Goal: Task Accomplishment & Management: Manage account settings

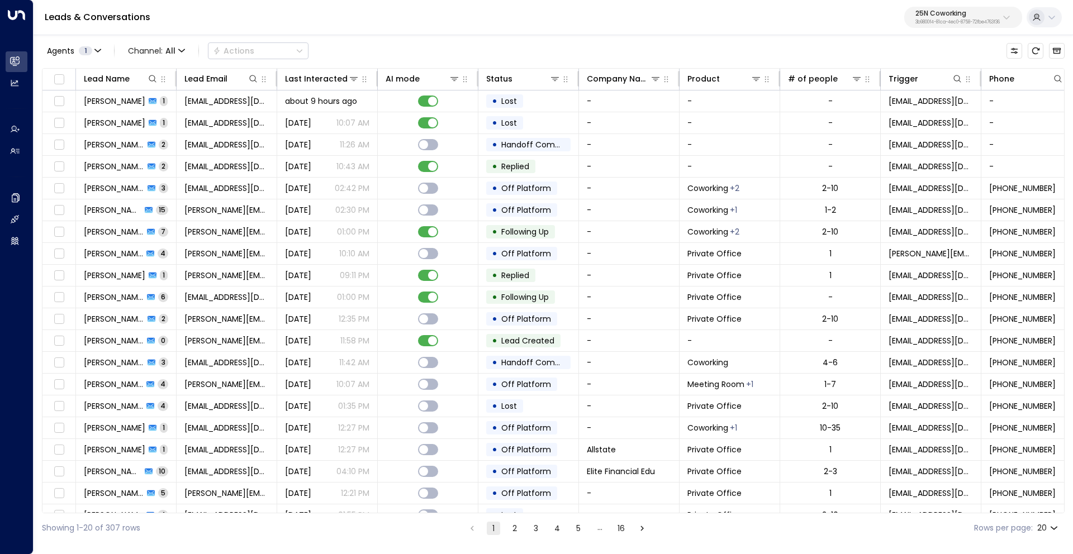
click at [941, 16] on p "25N Coworking" at bounding box center [957, 13] width 84 height 7
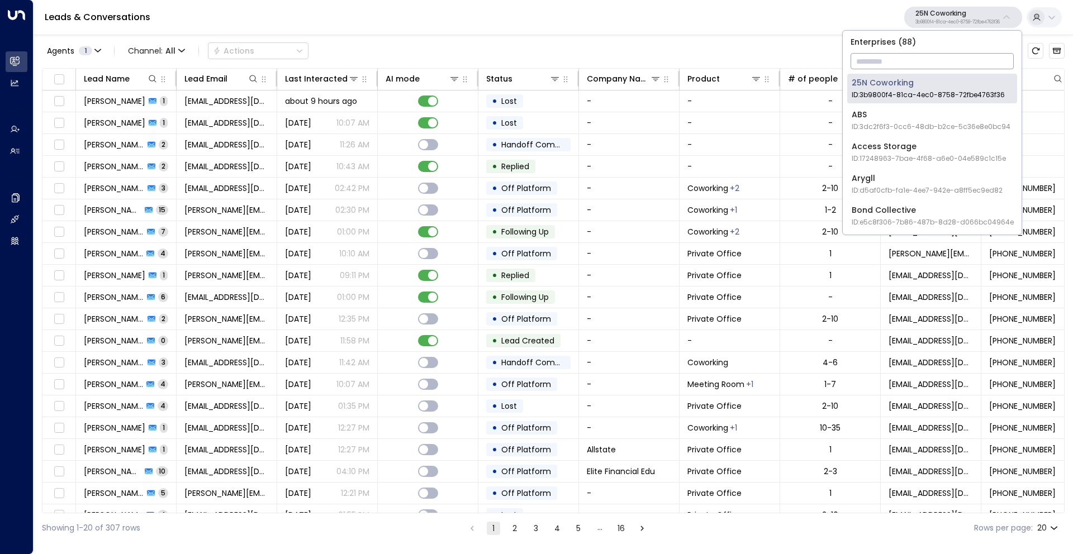
click at [889, 64] on input "text" at bounding box center [931, 61] width 163 height 21
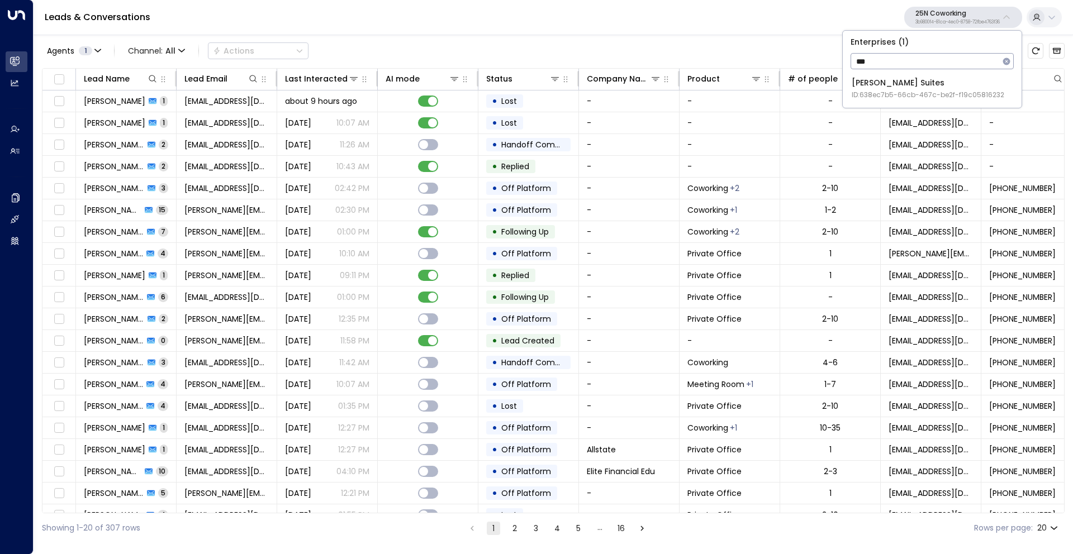
type input "***"
click at [898, 89] on div "Jay Suites ID: 638ec7b5-66cb-467c-be2f-f19c05816232" at bounding box center [928, 88] width 153 height 23
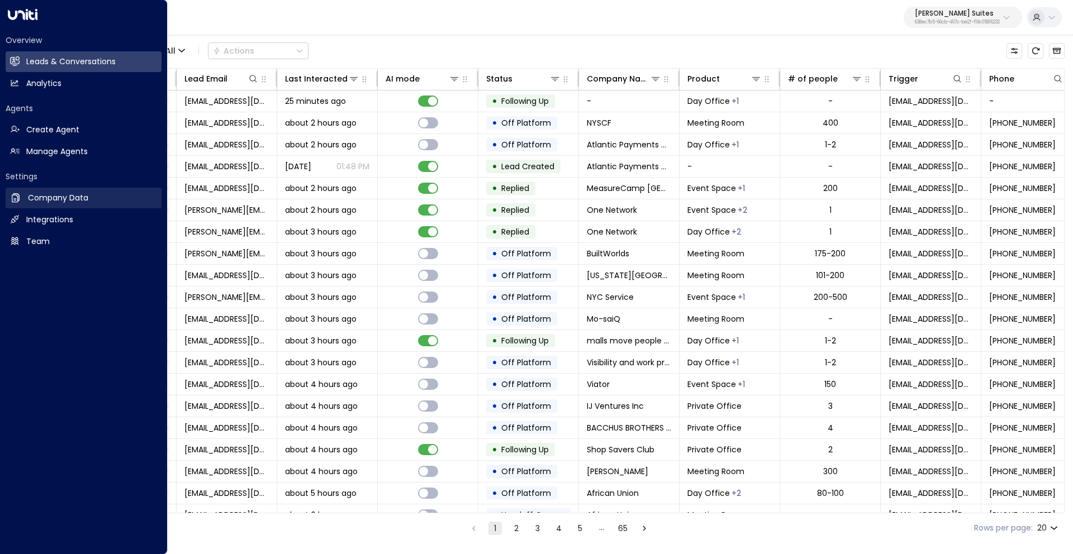
click at [56, 194] on h2 "Company Data" at bounding box center [58, 198] width 60 height 12
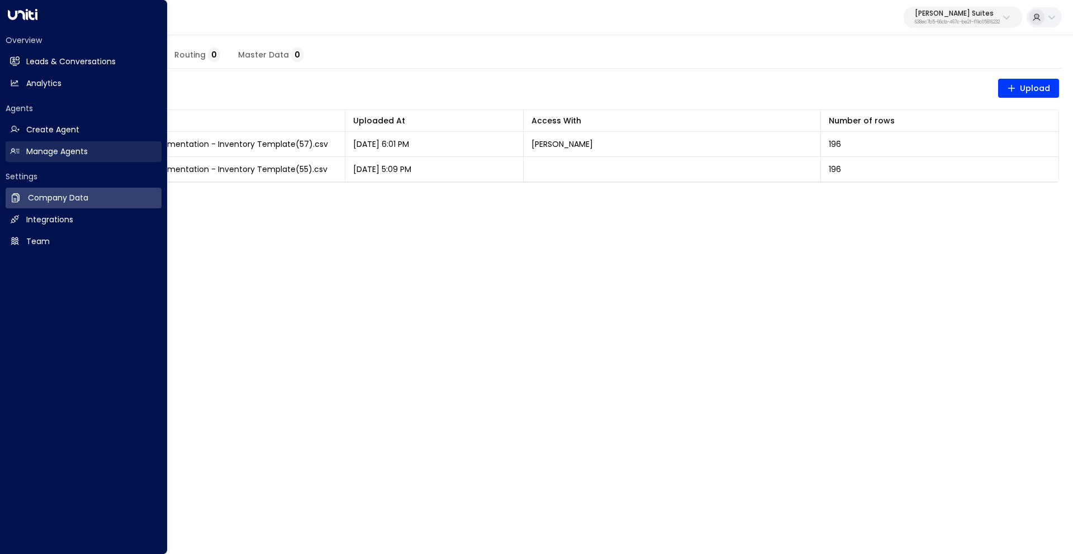
click at [41, 153] on h2 "Manage Agents" at bounding box center [56, 152] width 61 height 12
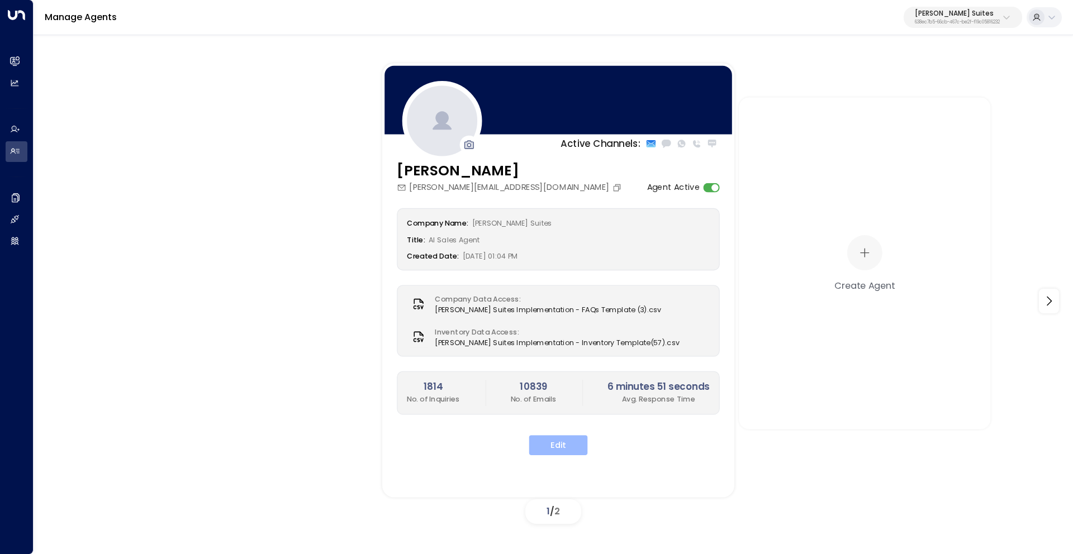
click at [577, 444] on button "Edit" at bounding box center [558, 445] width 59 height 20
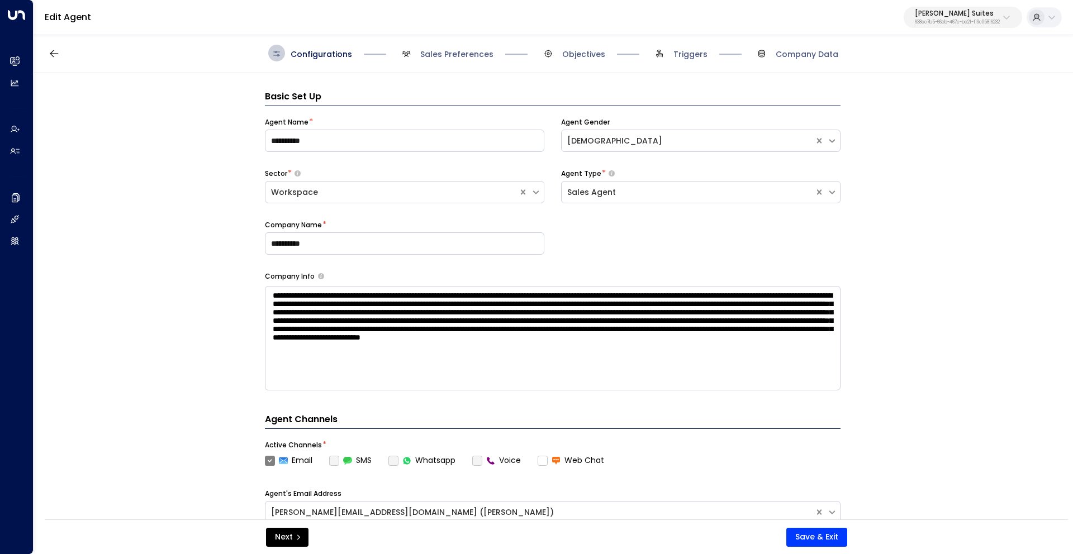
scroll to position [17, 0]
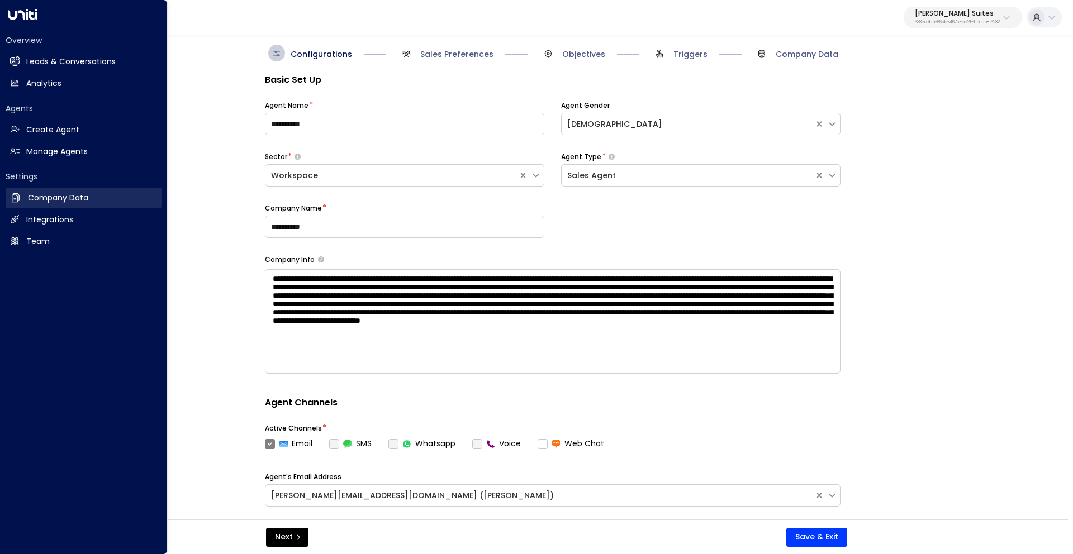
click at [58, 199] on h2 "Company Data" at bounding box center [58, 198] width 60 height 12
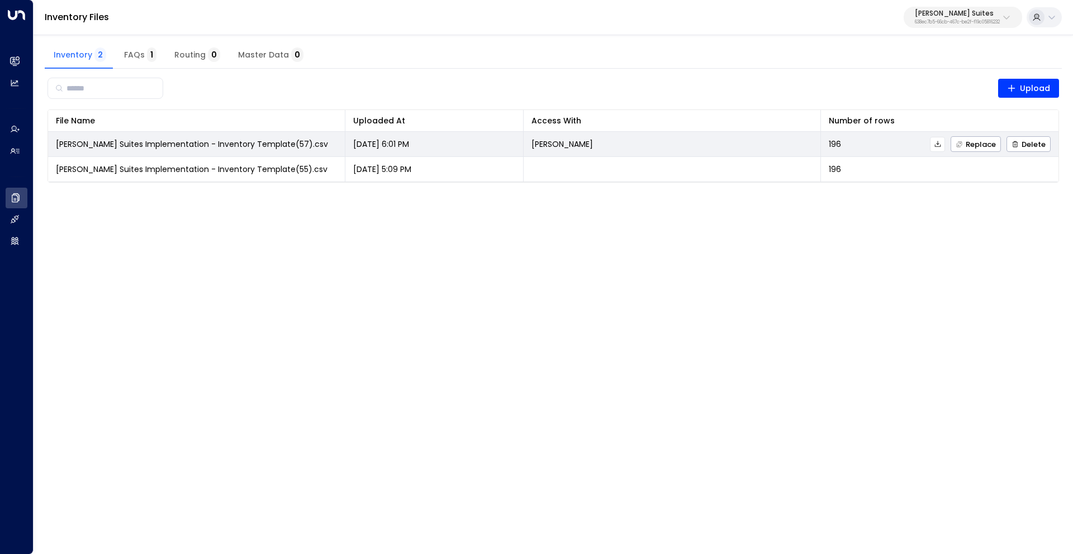
click at [939, 145] on icon at bounding box center [938, 144] width 8 height 8
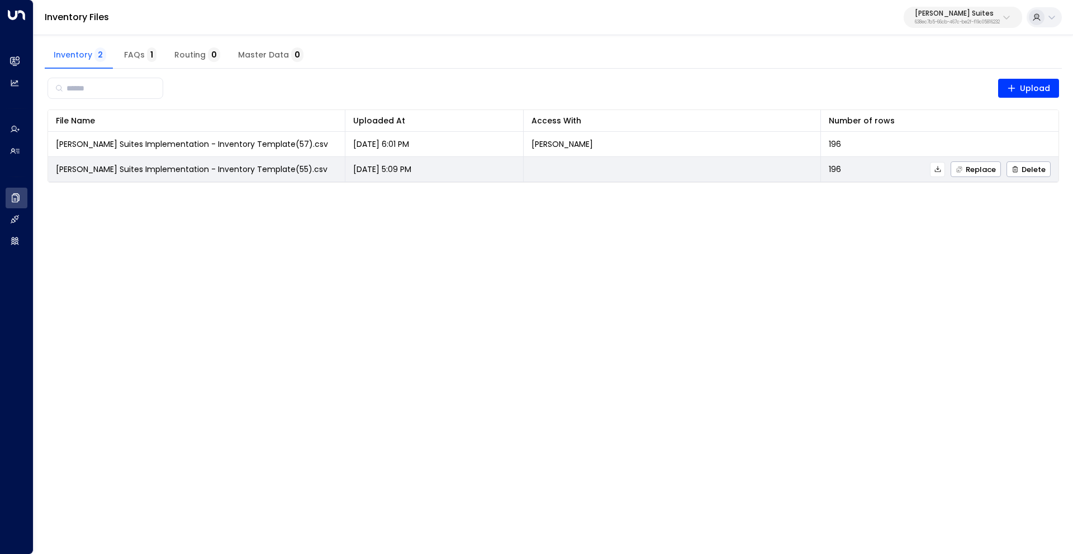
click at [939, 170] on icon at bounding box center [938, 169] width 8 height 8
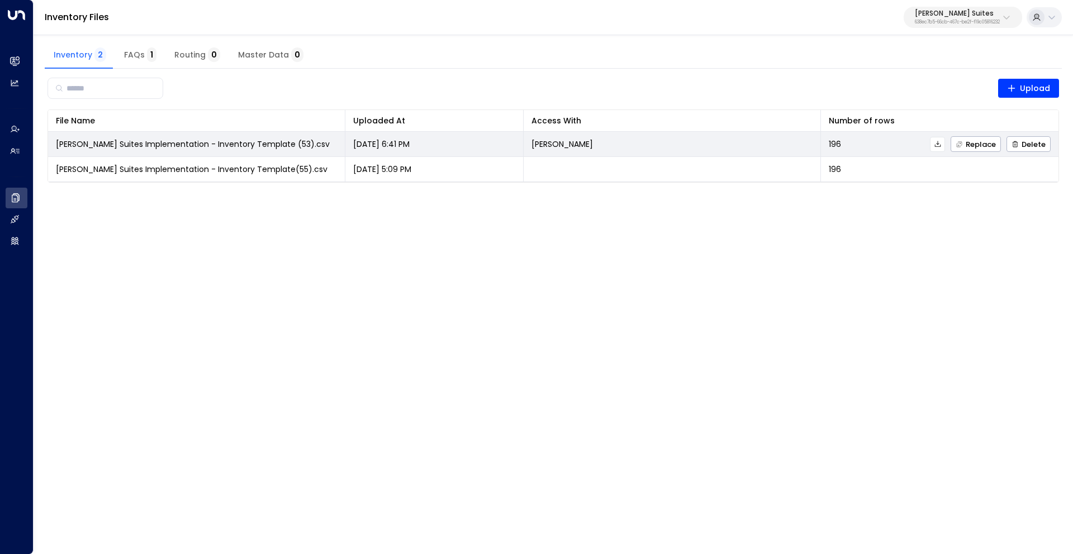
click at [940, 144] on icon at bounding box center [937, 144] width 6 height 6
